Goal: Transaction & Acquisition: Purchase product/service

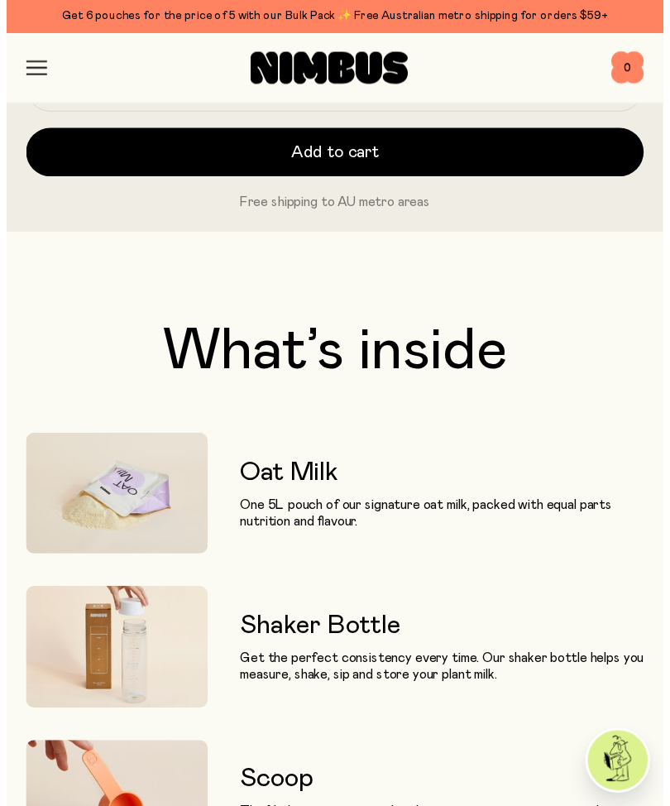
scroll to position [1374, 0]
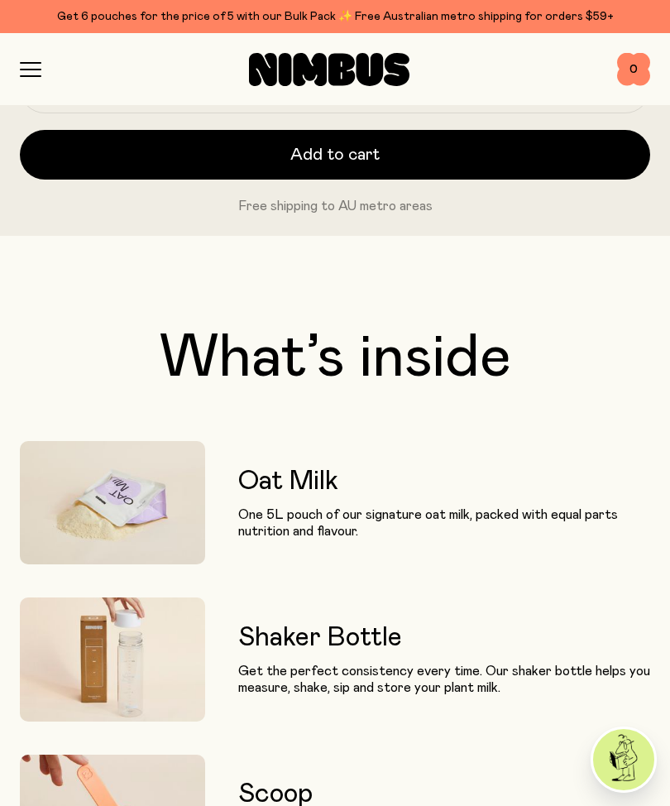
click at [27, 69] on icon "button" at bounding box center [31, 69] width 20 height 0
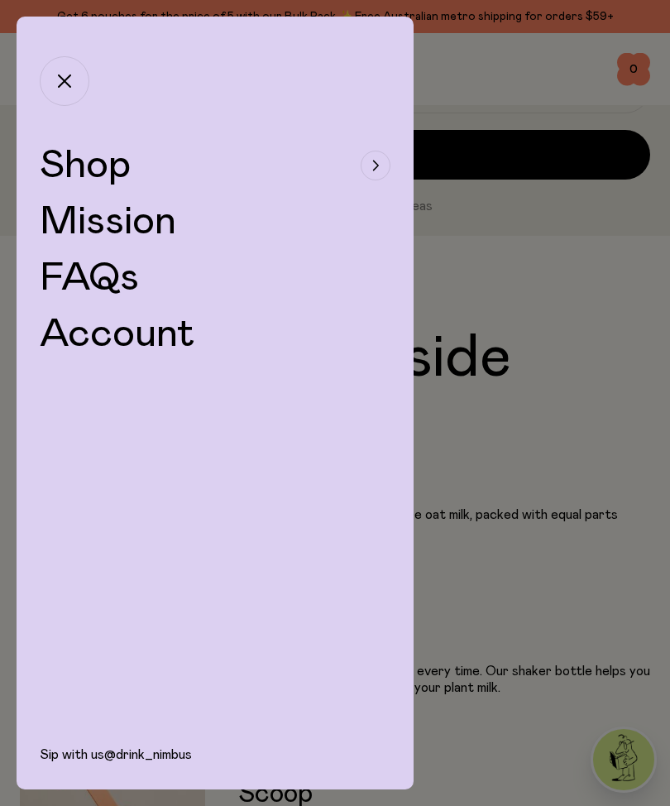
click at [372, 172] on div "button" at bounding box center [376, 166] width 30 height 30
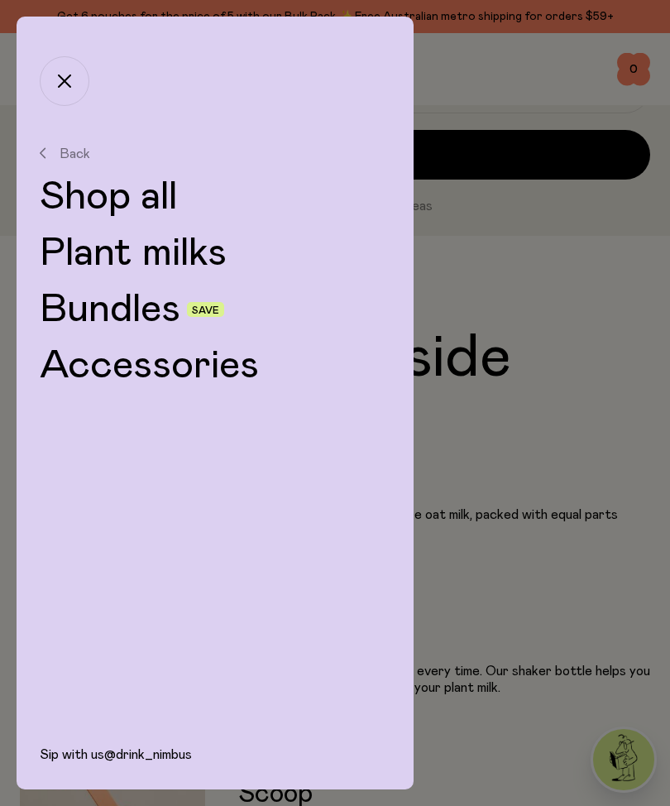
click at [184, 260] on link "Plant milks" at bounding box center [215, 253] width 351 height 40
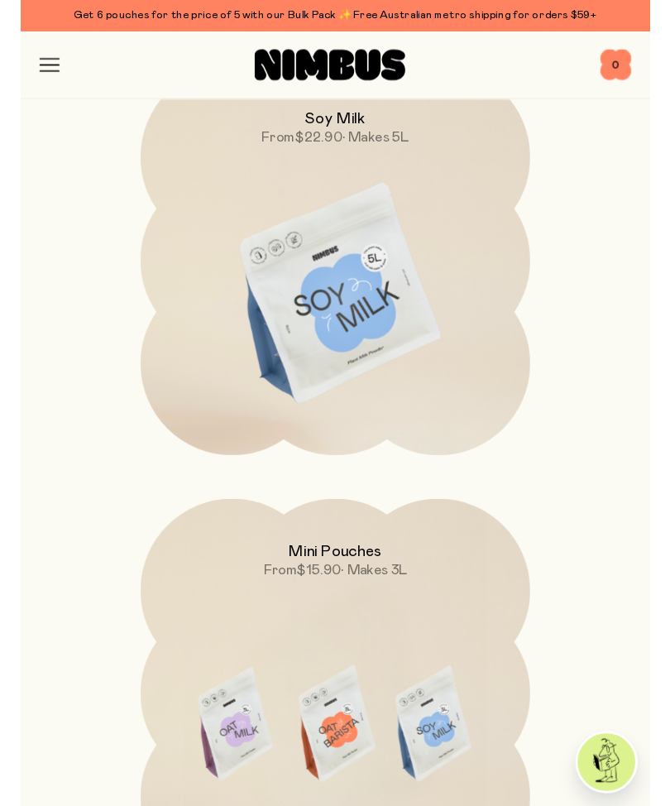
scroll to position [1198, 0]
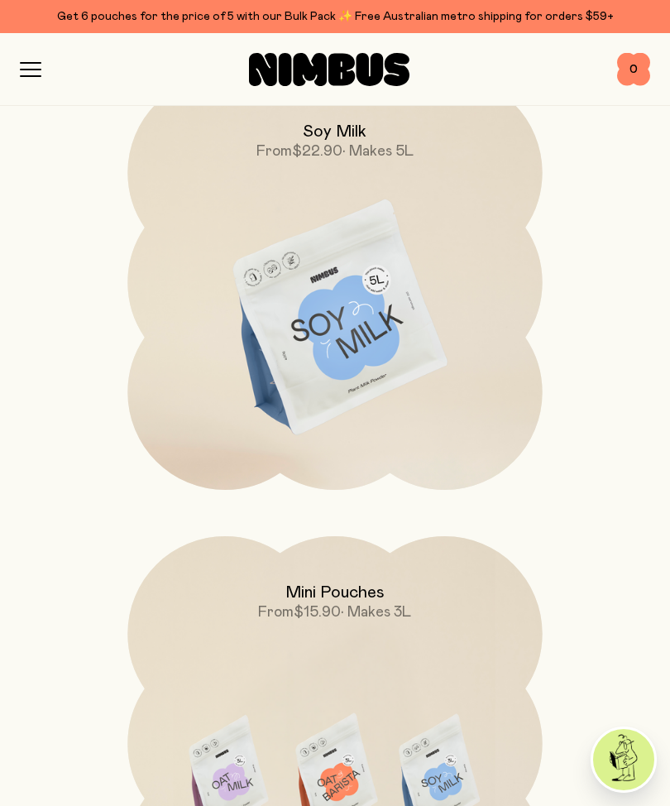
click at [362, 366] on img at bounding box center [334, 318] width 414 height 487
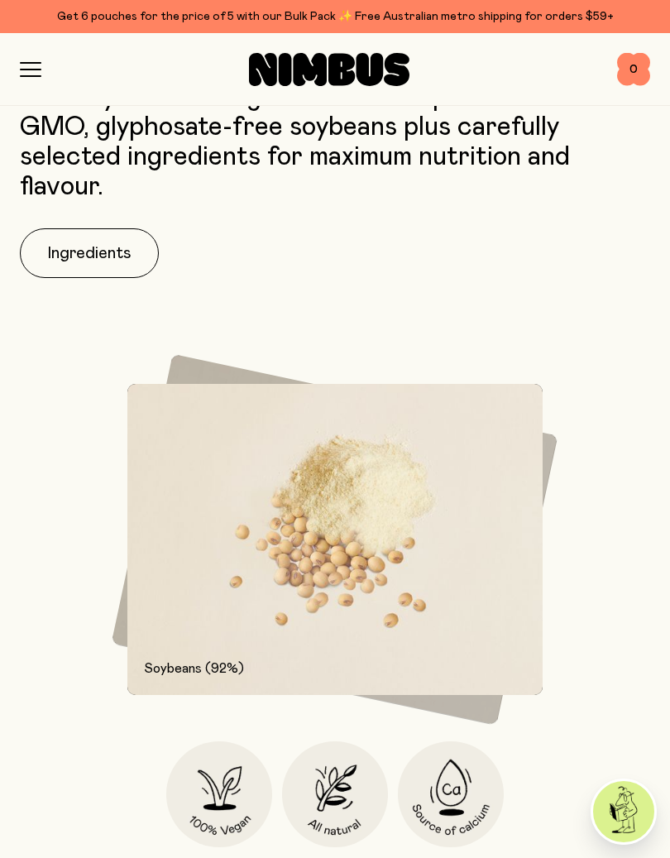
scroll to position [1537, 0]
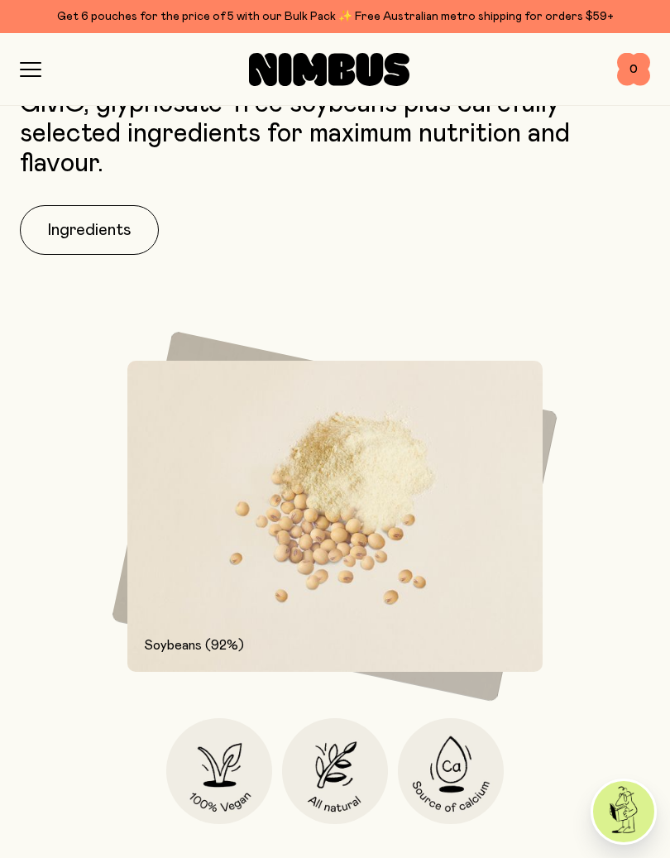
click at [84, 247] on button "Ingredients" at bounding box center [89, 230] width 139 height 50
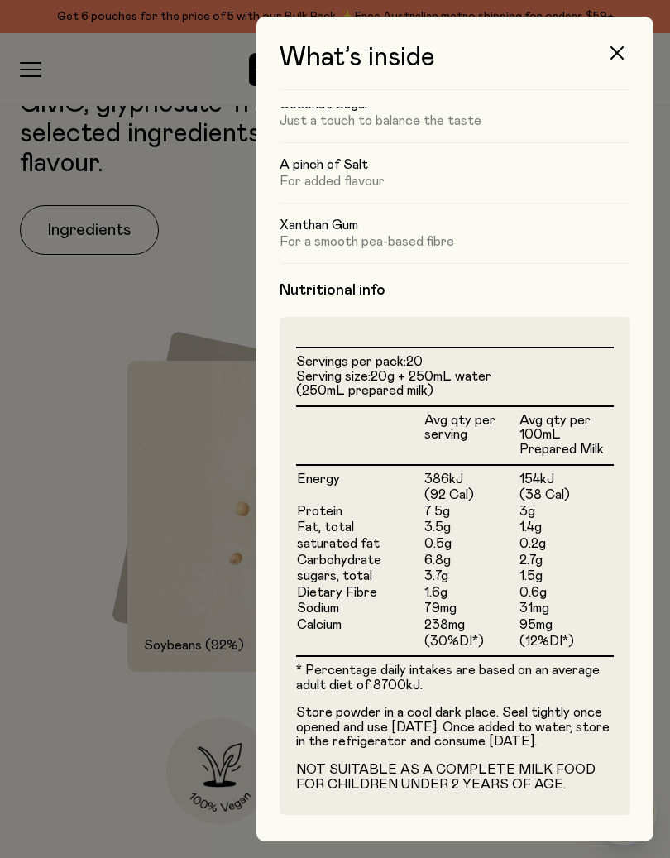
scroll to position [201, 0]
click at [622, 54] on icon "button" at bounding box center [617, 52] width 13 height 13
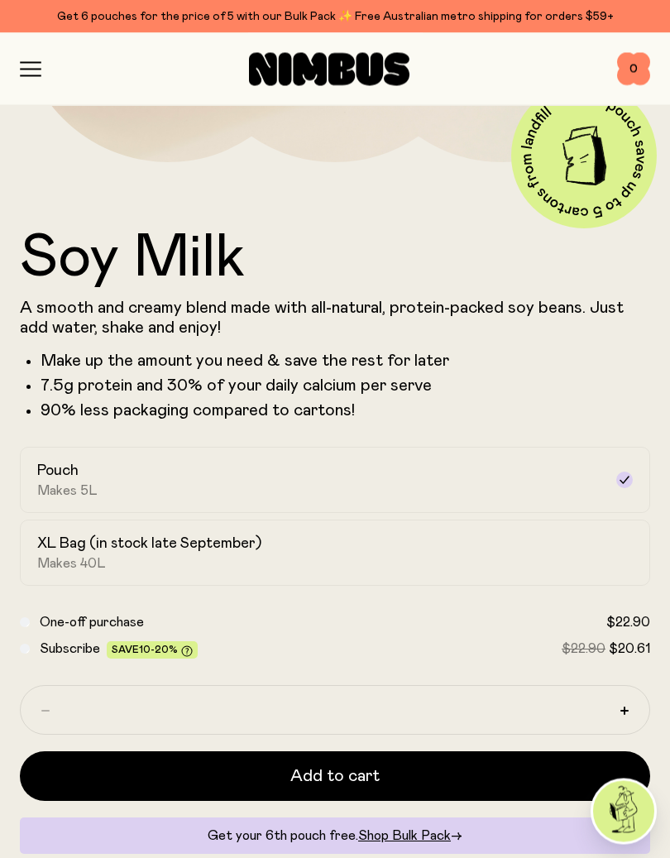
scroll to position [594, 0]
click at [393, 777] on button "Add to cart" at bounding box center [335, 776] width 630 height 50
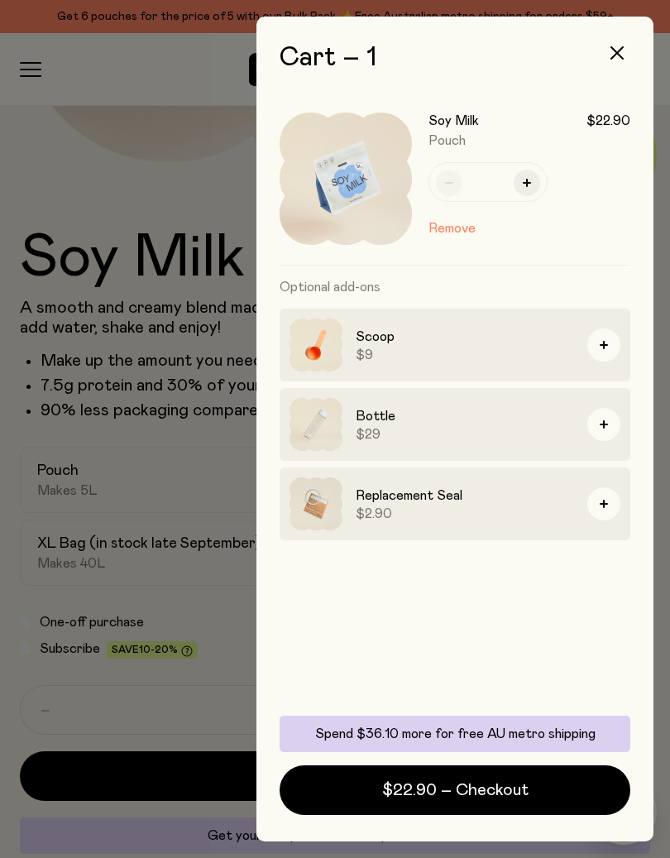
click at [609, 425] on button "button" at bounding box center [603, 424] width 33 height 33
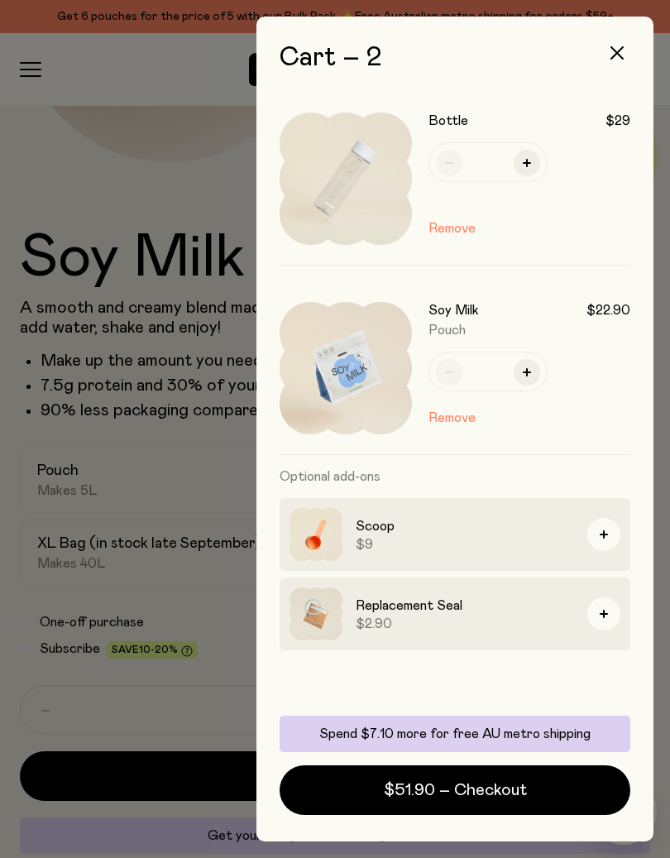
click at [606, 609] on button "button" at bounding box center [603, 613] width 33 height 33
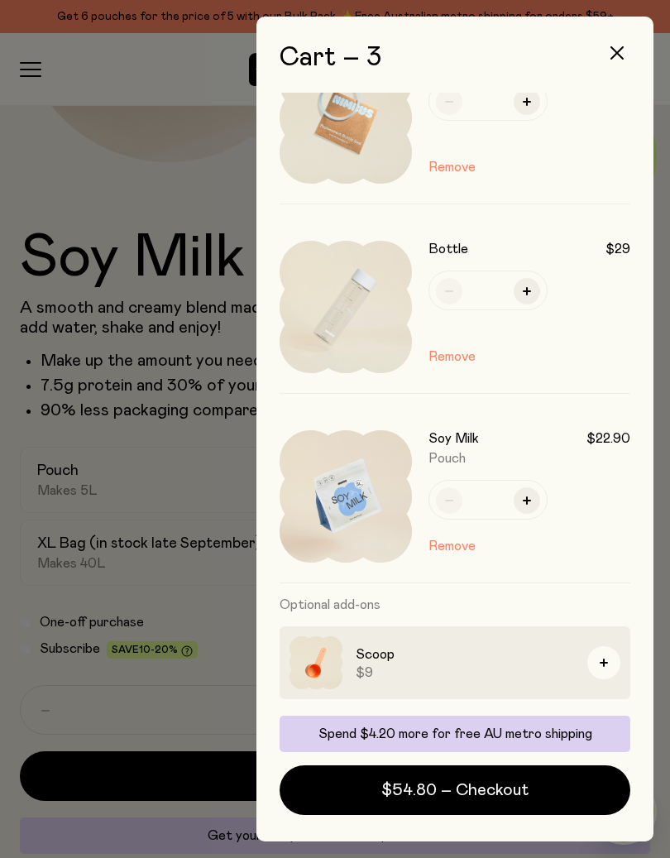
scroll to position [61, 0]
click at [606, 662] on icon "button" at bounding box center [604, 662] width 8 height 8
